Goal: Task Accomplishment & Management: Manage account settings

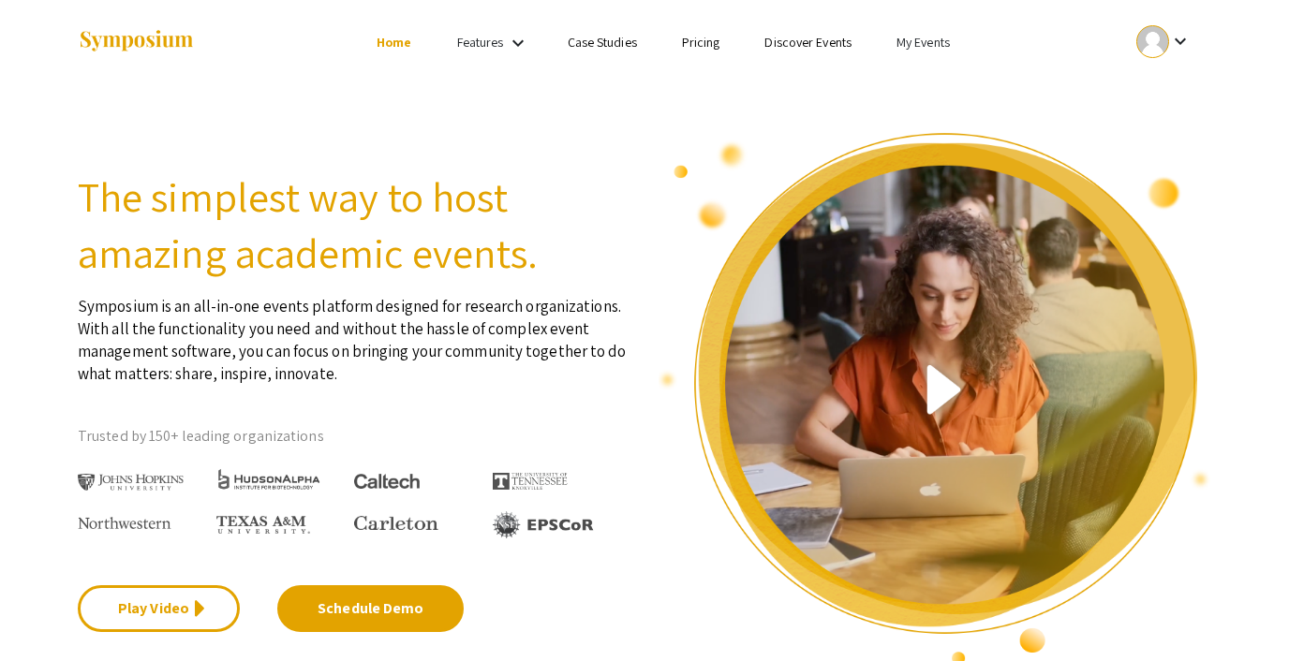
click at [916, 39] on link "My Events" at bounding box center [922, 42] width 53 height 17
click at [922, 76] on button "Events I've organized" at bounding box center [953, 83] width 160 height 45
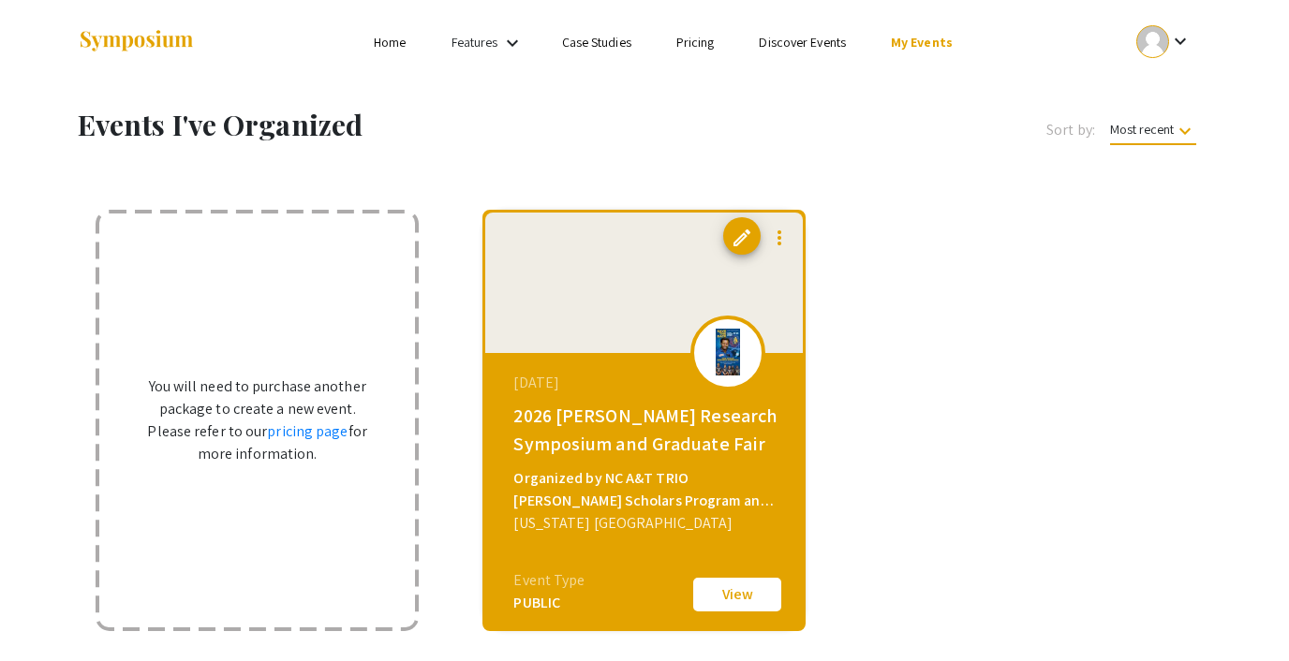
click at [809, 37] on link "Discover Events" at bounding box center [802, 42] width 87 height 17
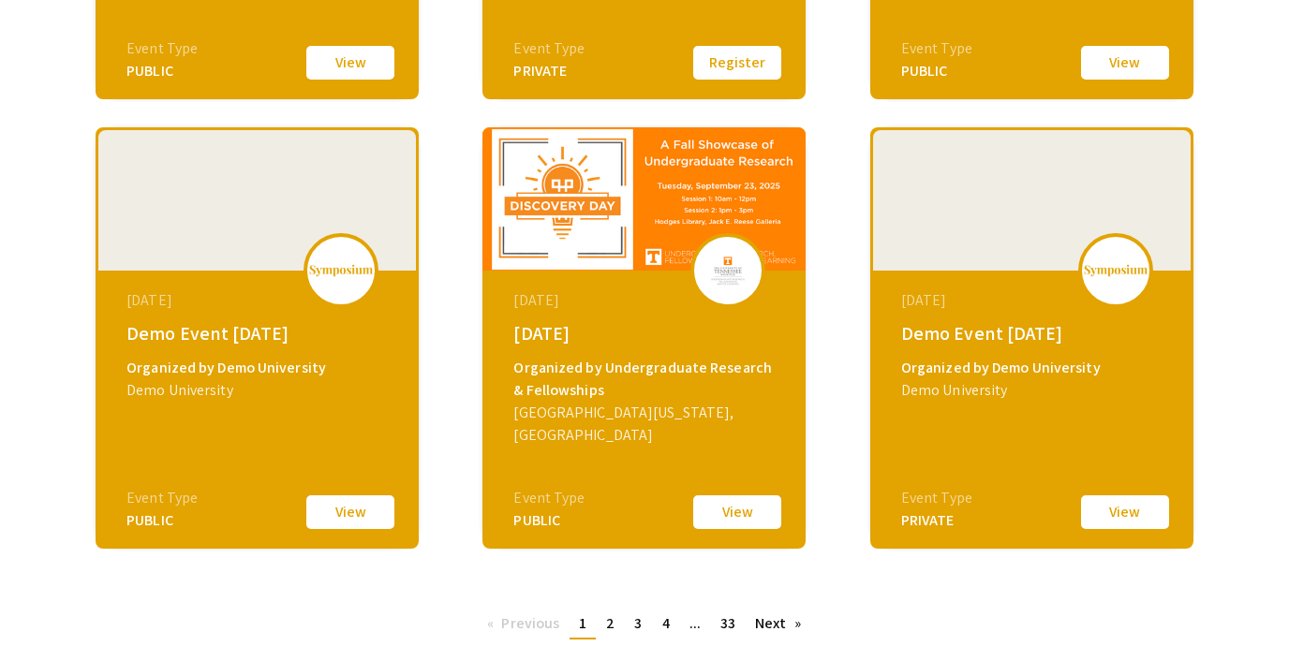
scroll to position [665, 0]
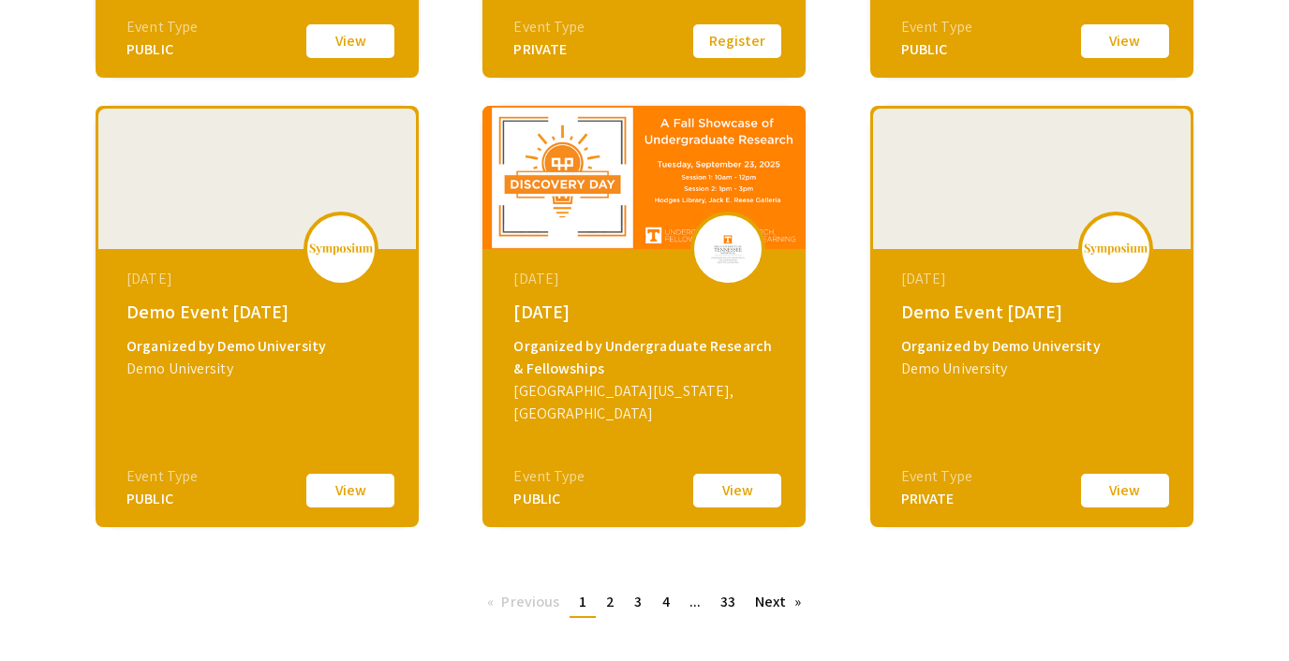
click at [341, 488] on button "View" at bounding box center [350, 490] width 94 height 39
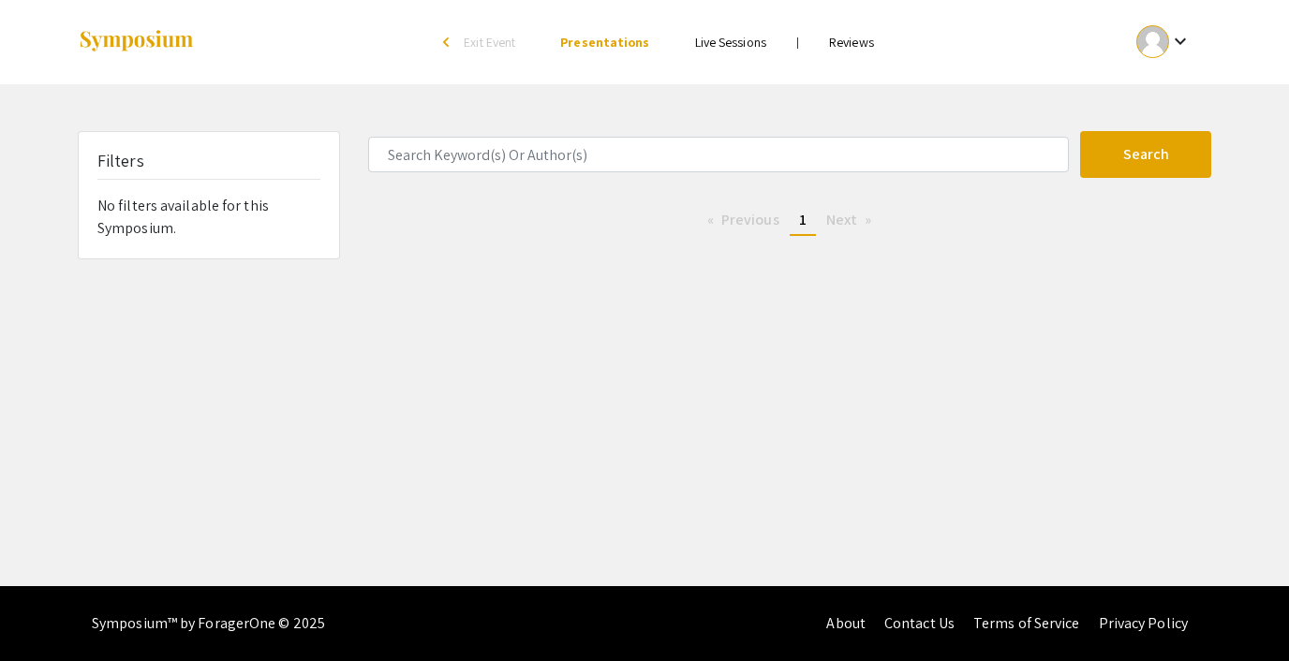
click at [485, 43] on span "Exit Event" at bounding box center [490, 42] width 52 height 17
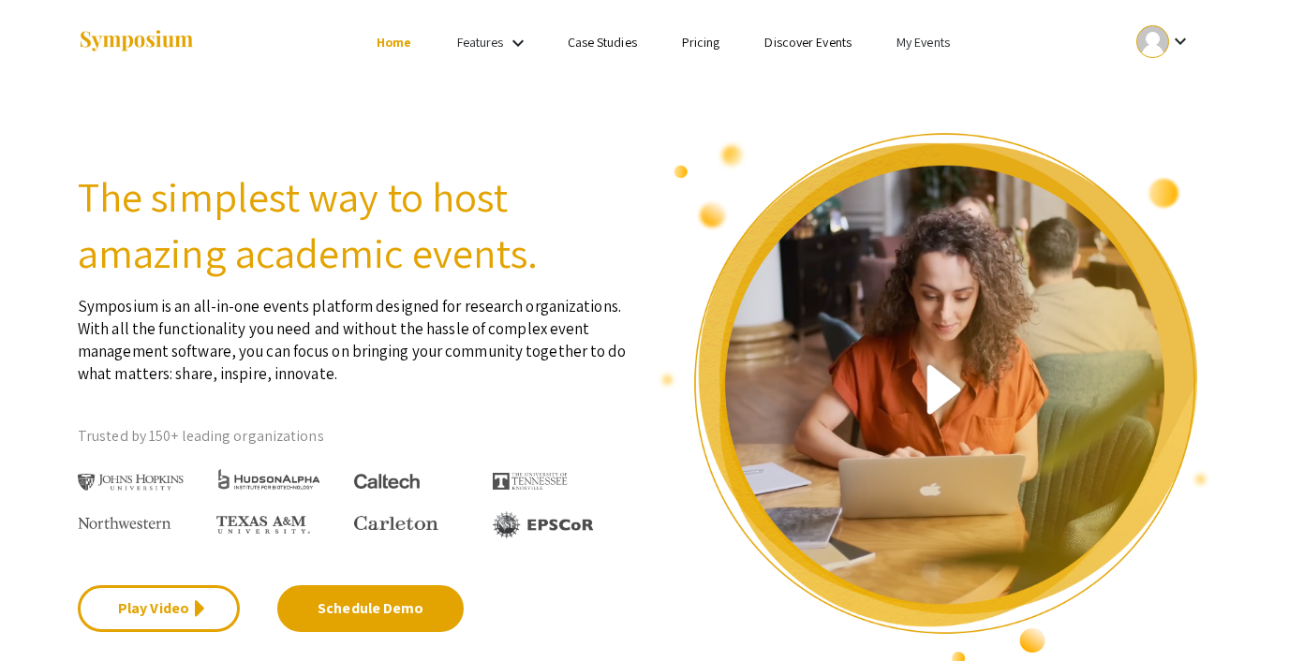
click at [1148, 45] on div at bounding box center [1152, 41] width 33 height 33
click at [1073, 44] on div at bounding box center [644, 330] width 1289 height 661
click at [1158, 51] on div at bounding box center [1152, 41] width 33 height 33
click at [1151, 174] on button "Sign out" at bounding box center [1173, 182] width 115 height 45
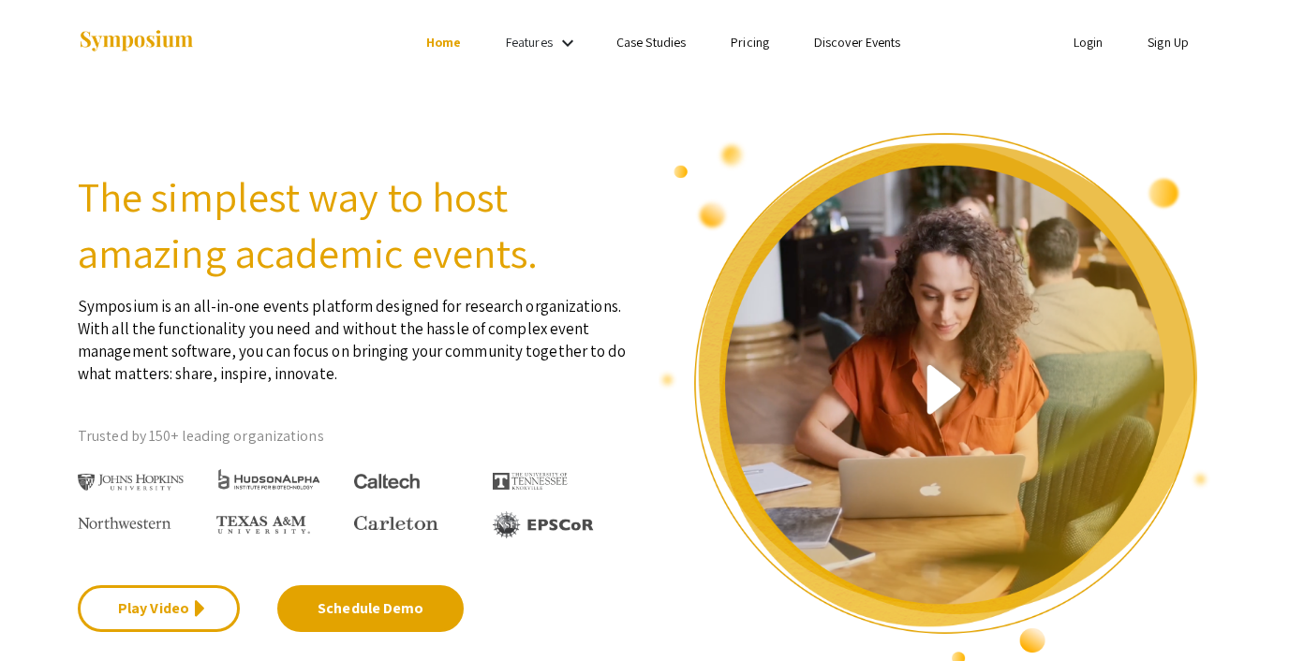
click at [1087, 32] on li "Login" at bounding box center [1088, 42] width 75 height 22
click at [1084, 44] on link "Login" at bounding box center [1088, 42] width 30 height 17
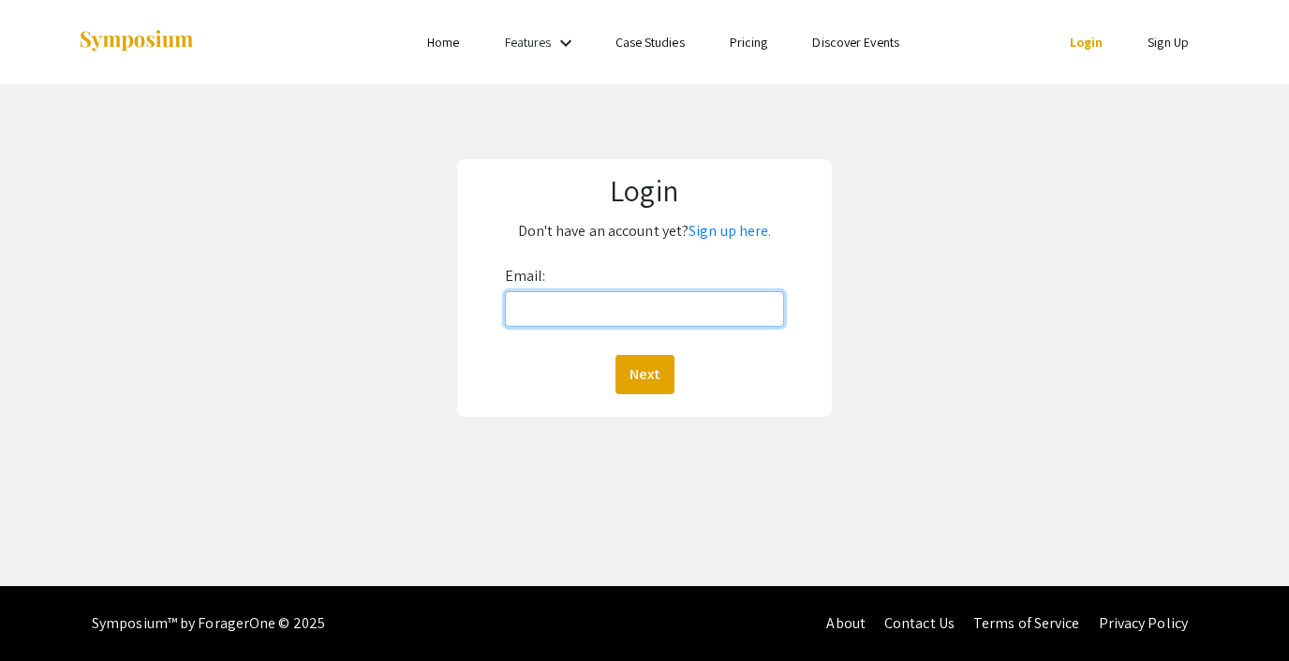
click at [692, 295] on input "Email:" at bounding box center [644, 309] width 279 height 36
click at [647, 297] on input "[EMAIL_ADDRESS][DOMAIN_NAME]" at bounding box center [644, 309] width 279 height 36
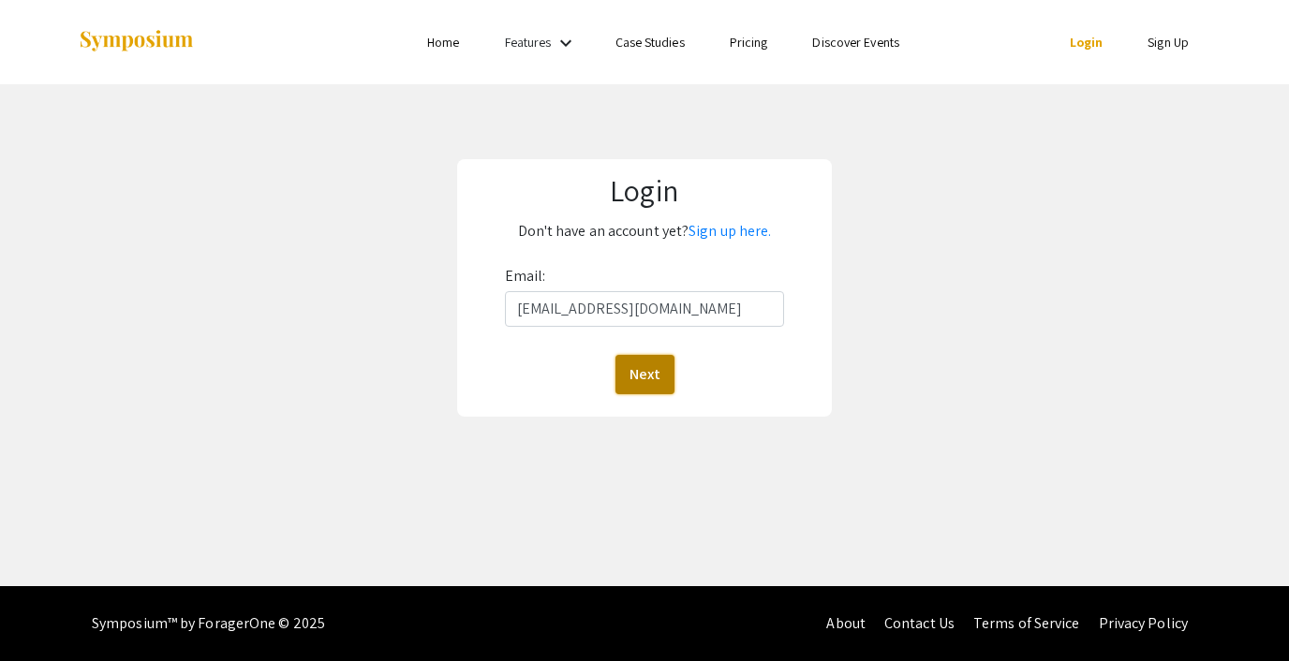
click at [650, 373] on button "Next" at bounding box center [644, 374] width 59 height 39
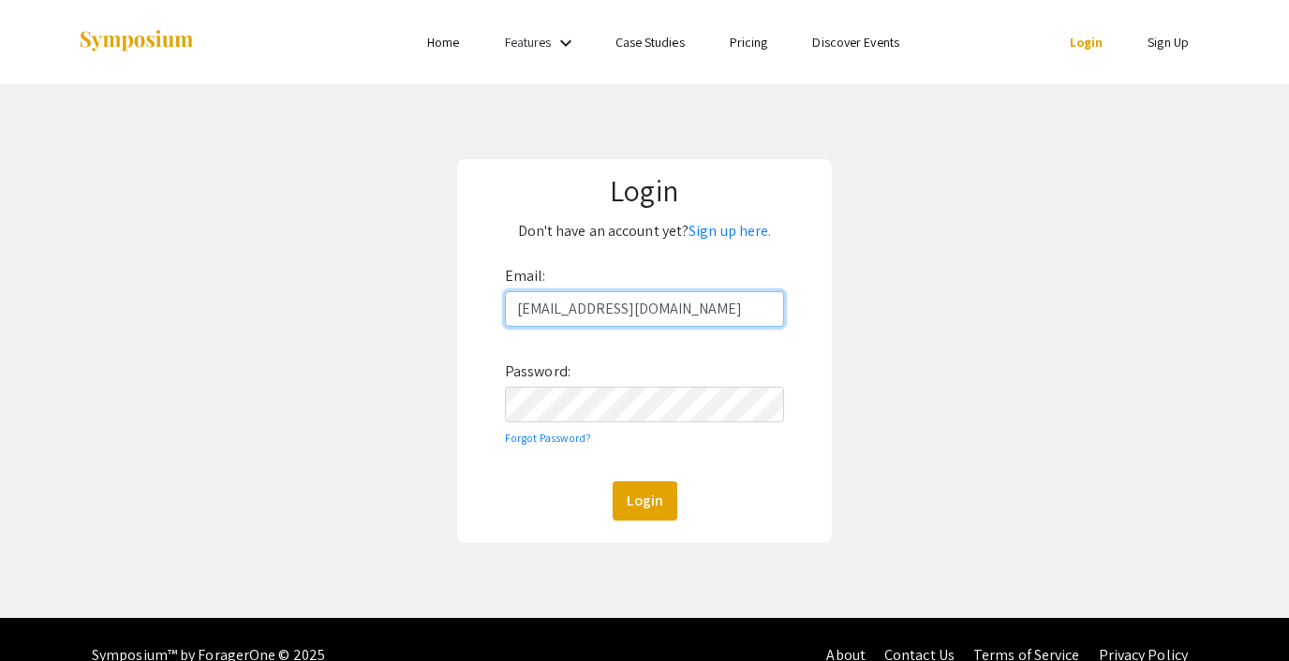
click at [612, 307] on input "[EMAIL_ADDRESS][DOMAIN_NAME]" at bounding box center [644, 309] width 279 height 36
type input "[EMAIL_ADDRESS][DOMAIN_NAME]"
click at [643, 503] on button "Login" at bounding box center [645, 500] width 65 height 39
